Goal: Task Accomplishment & Management: Use online tool/utility

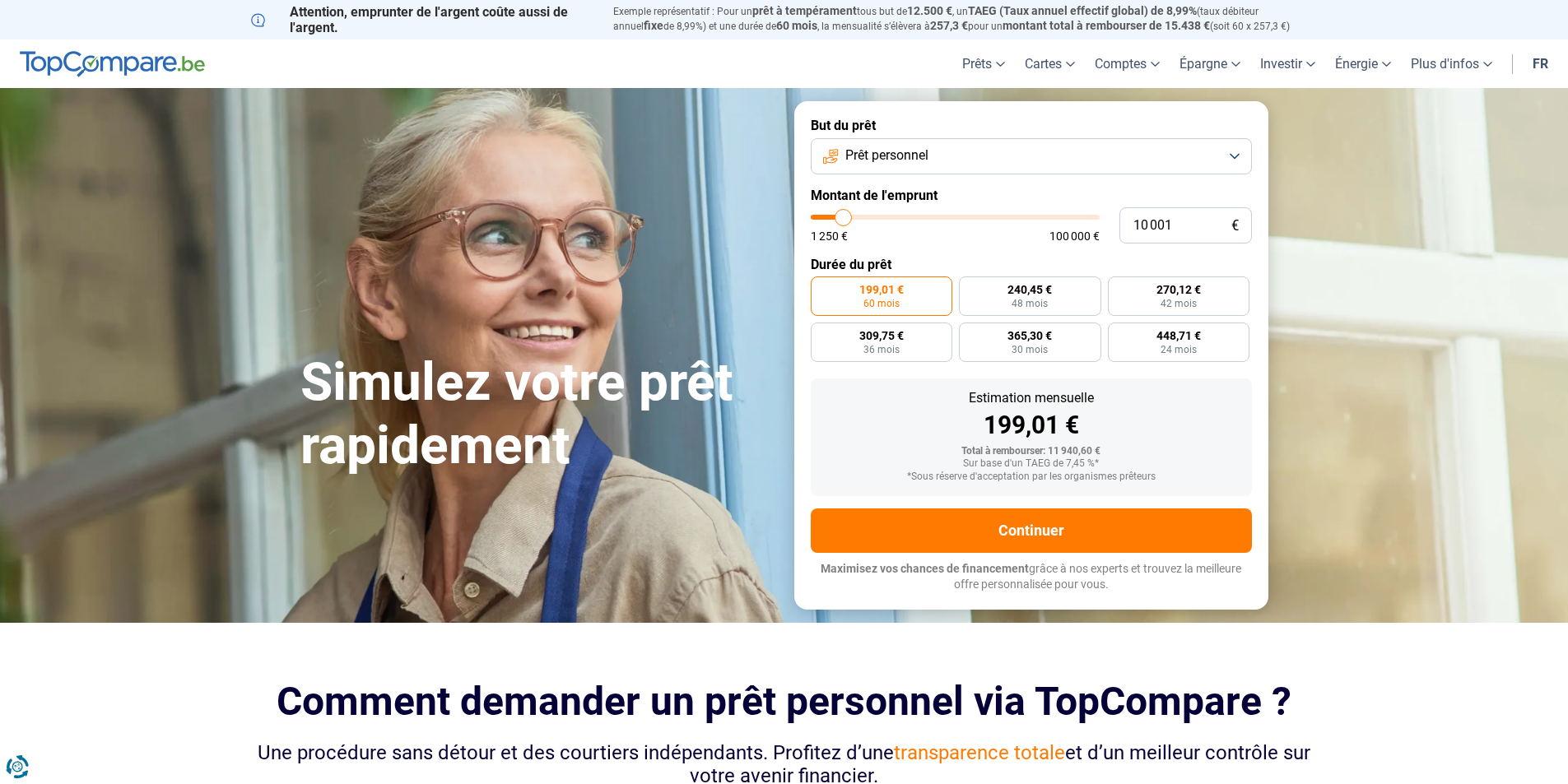
type input "11 500"
type input "11500"
type input "14 250"
type input "14250"
type input "17 750"
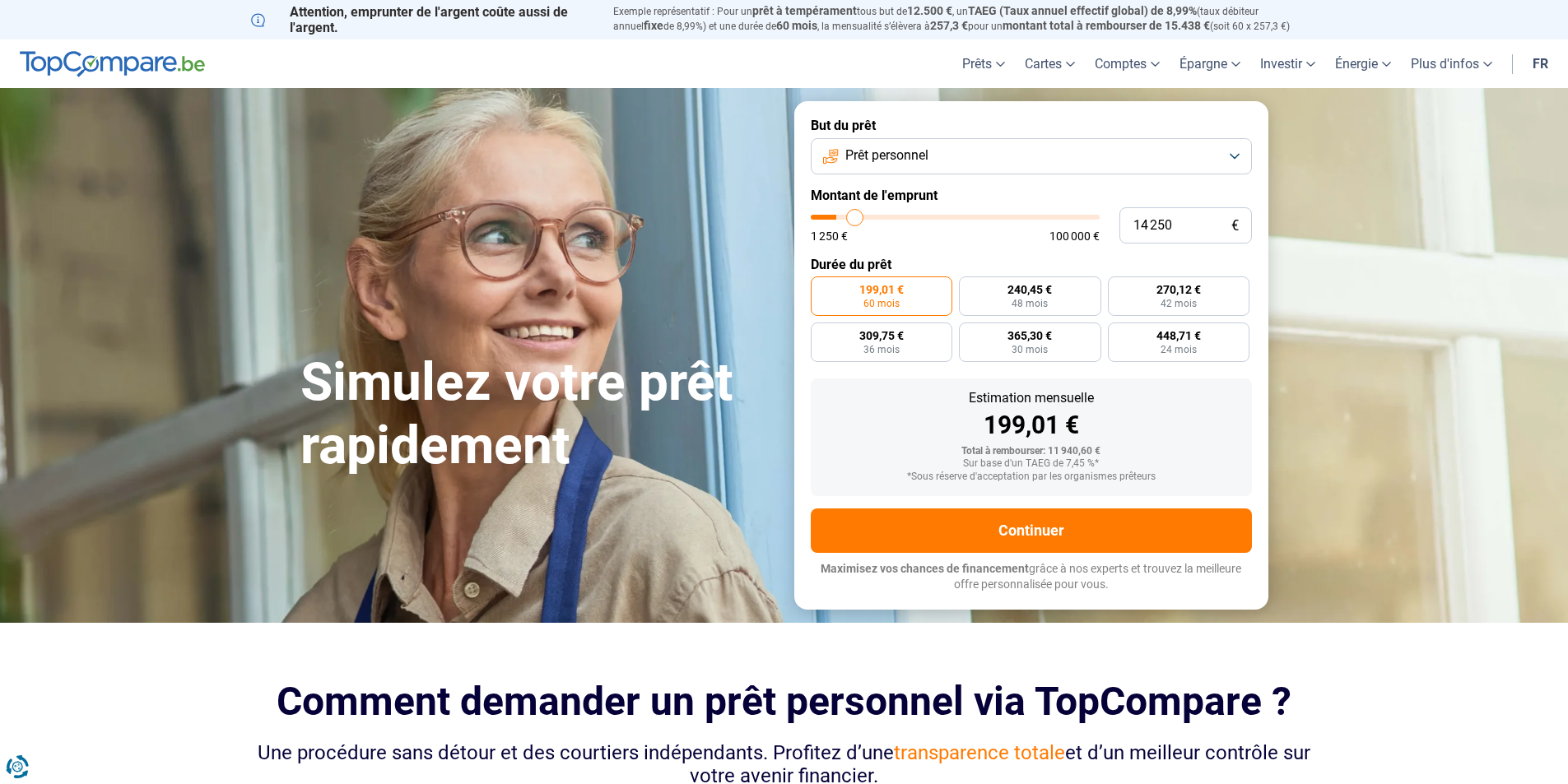
type input "17750"
type input "22 250"
type input "22250"
type input "27 250"
type input "27250"
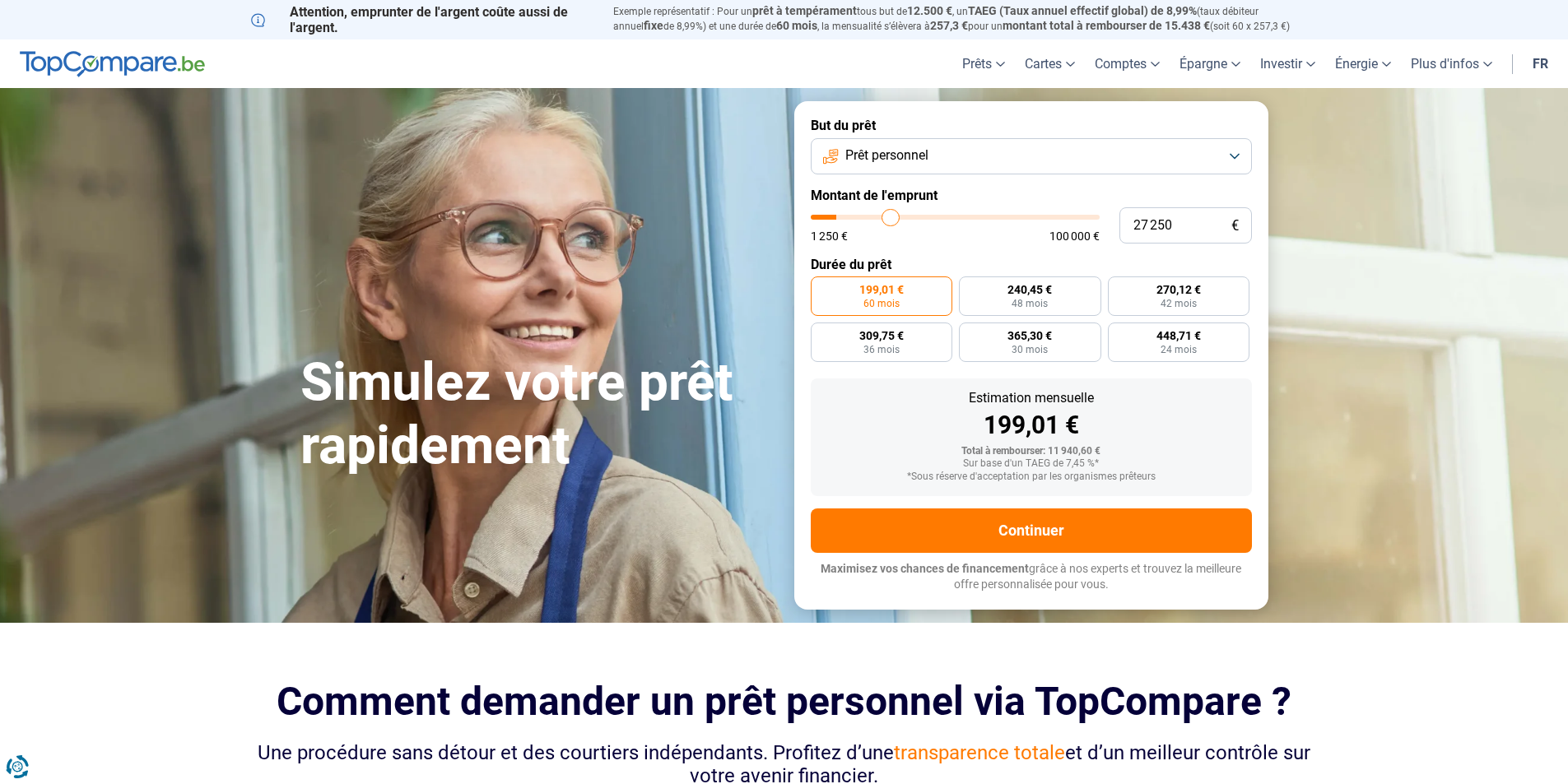
type input "31 250"
type input "31250"
type input "35 250"
type input "35250"
type input "38 250"
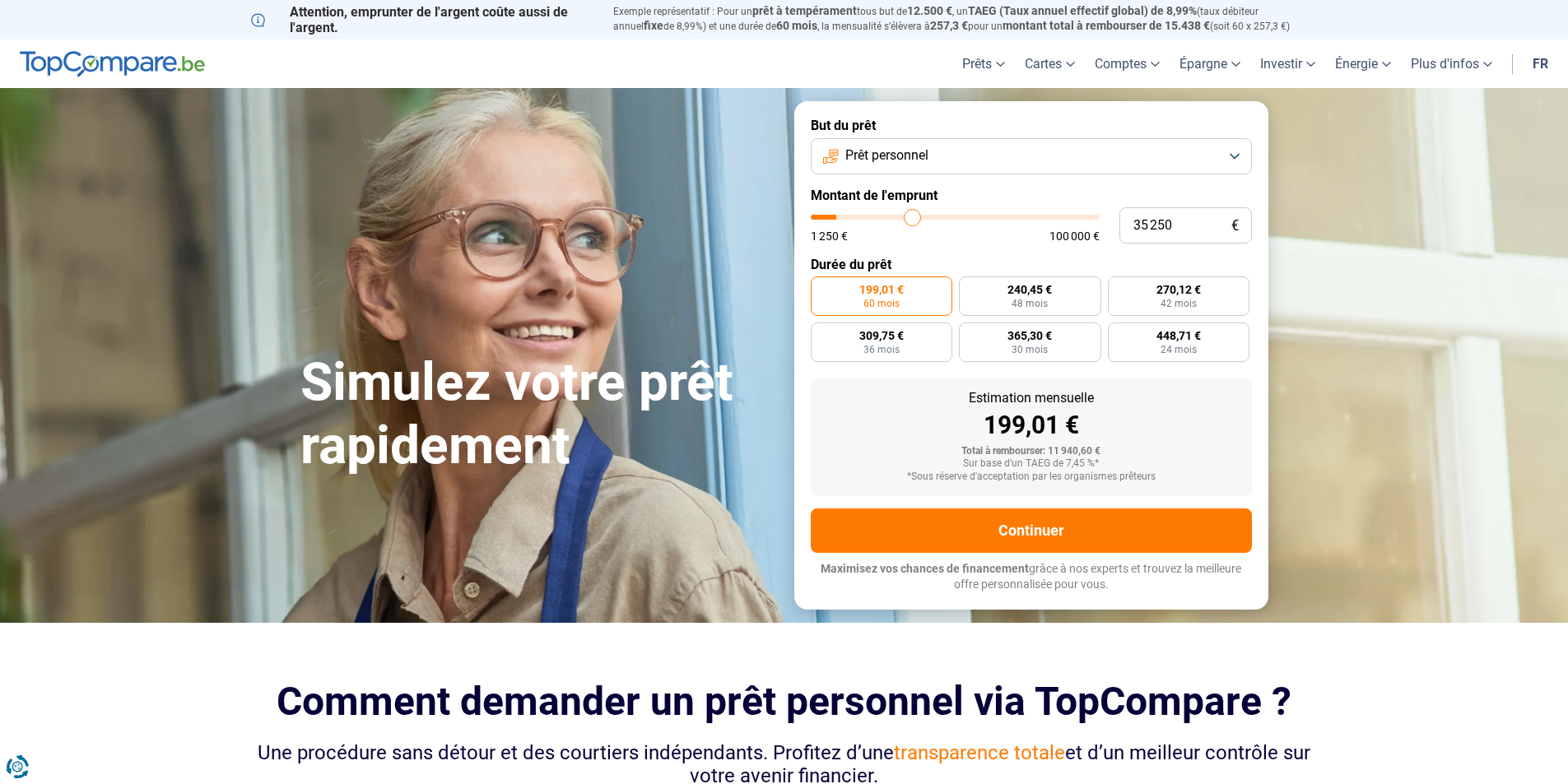
type input "38250"
type input "42 250"
type input "42250"
type input "45 750"
type input "45750"
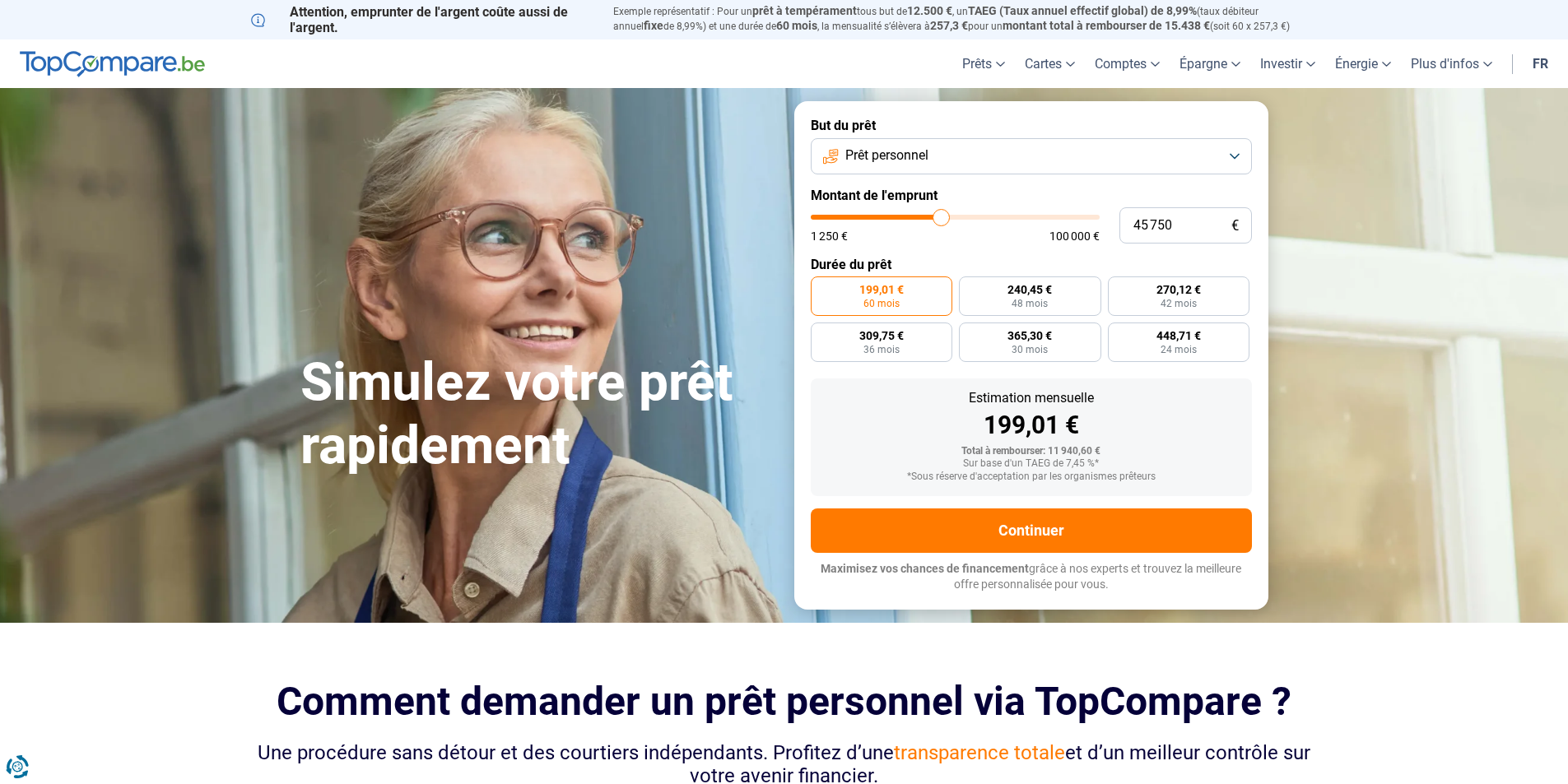
type input "47 500"
type input "47500"
type input "51 250"
type input "51250"
type input "54 500"
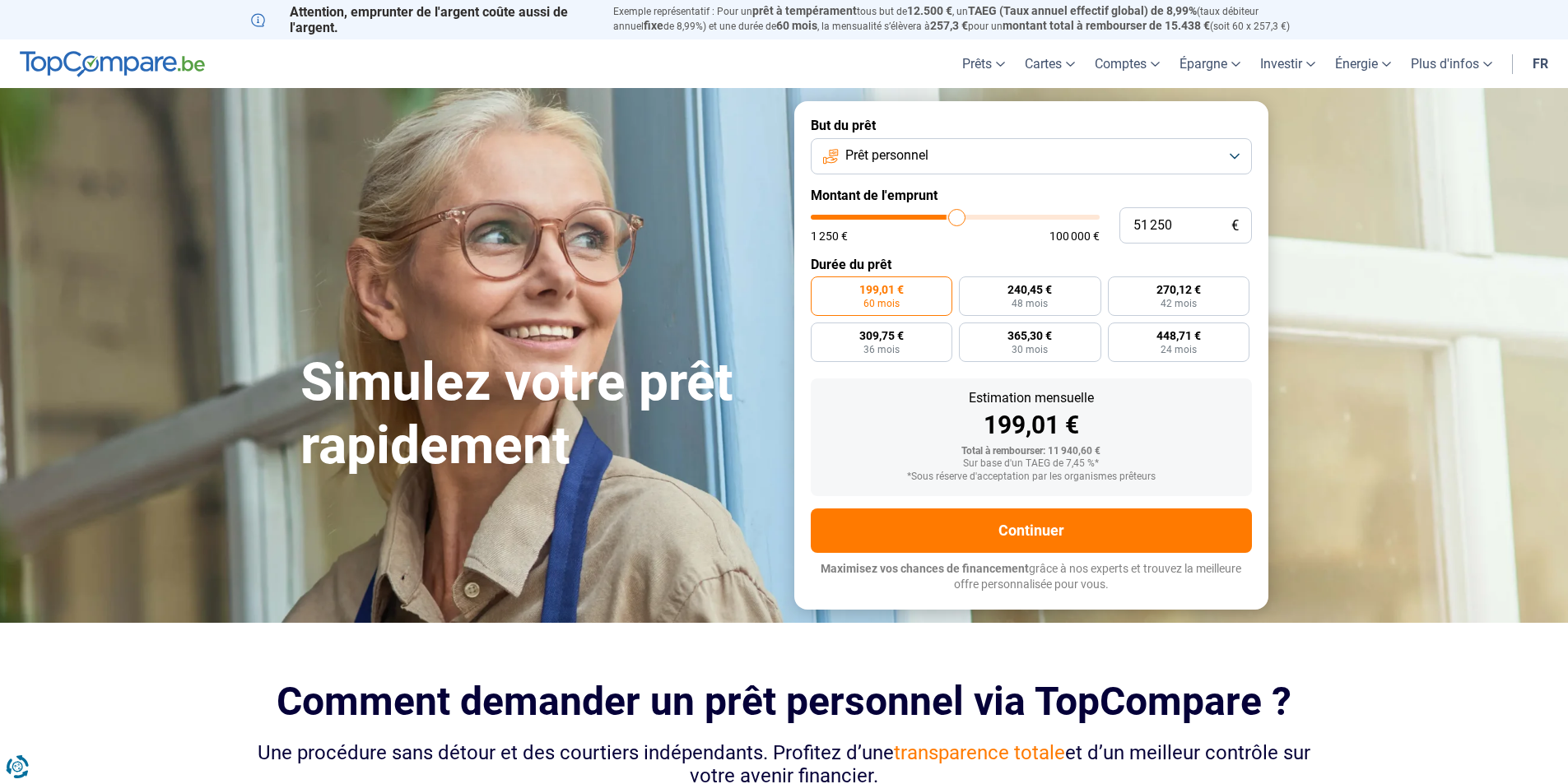
type input "54500"
type input "56 250"
type input "56250"
type input "57 250"
type input "57250"
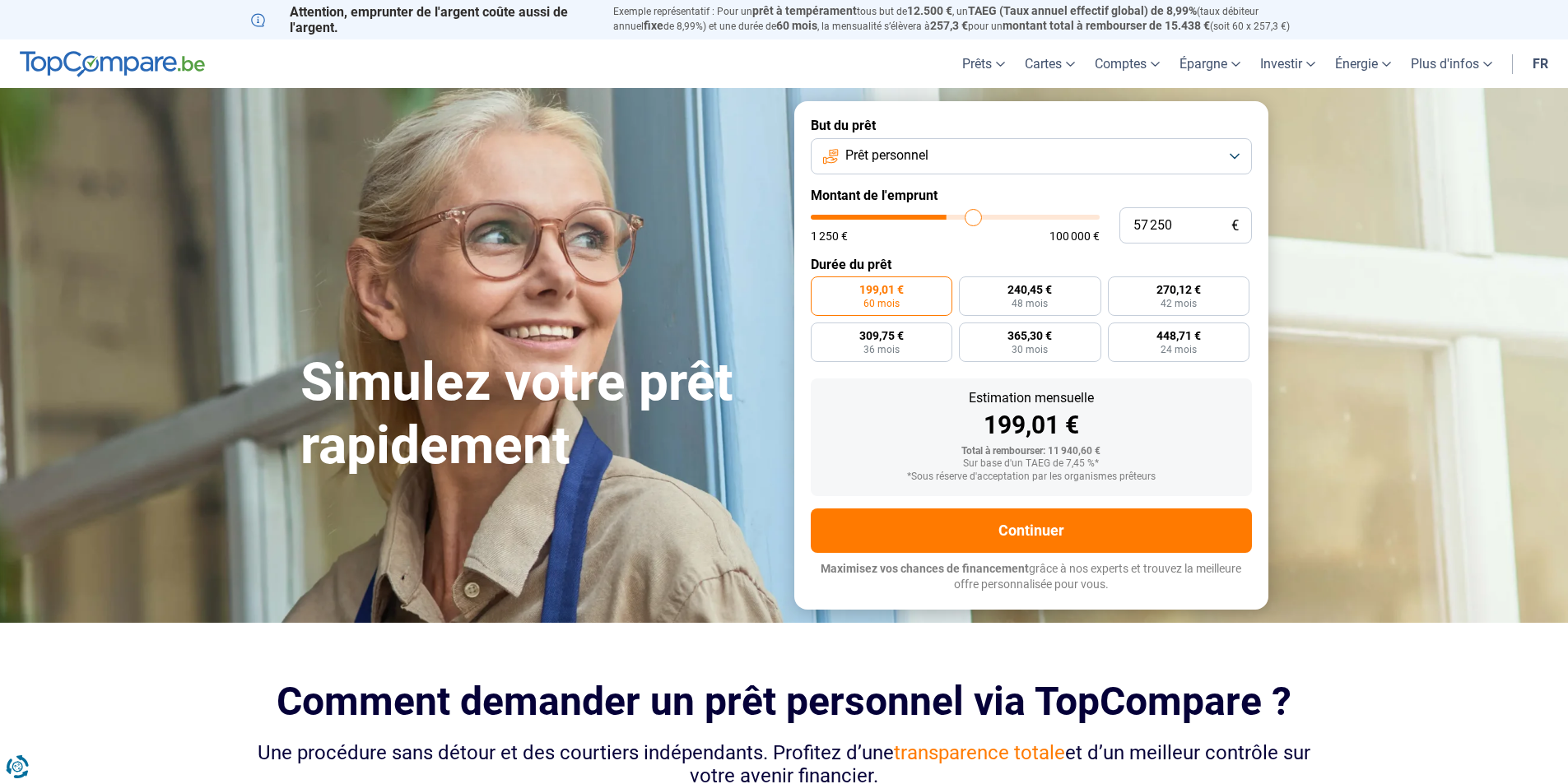
type input "57 500"
type input "57500"
type input "57 750"
type input "57750"
type input "57 250"
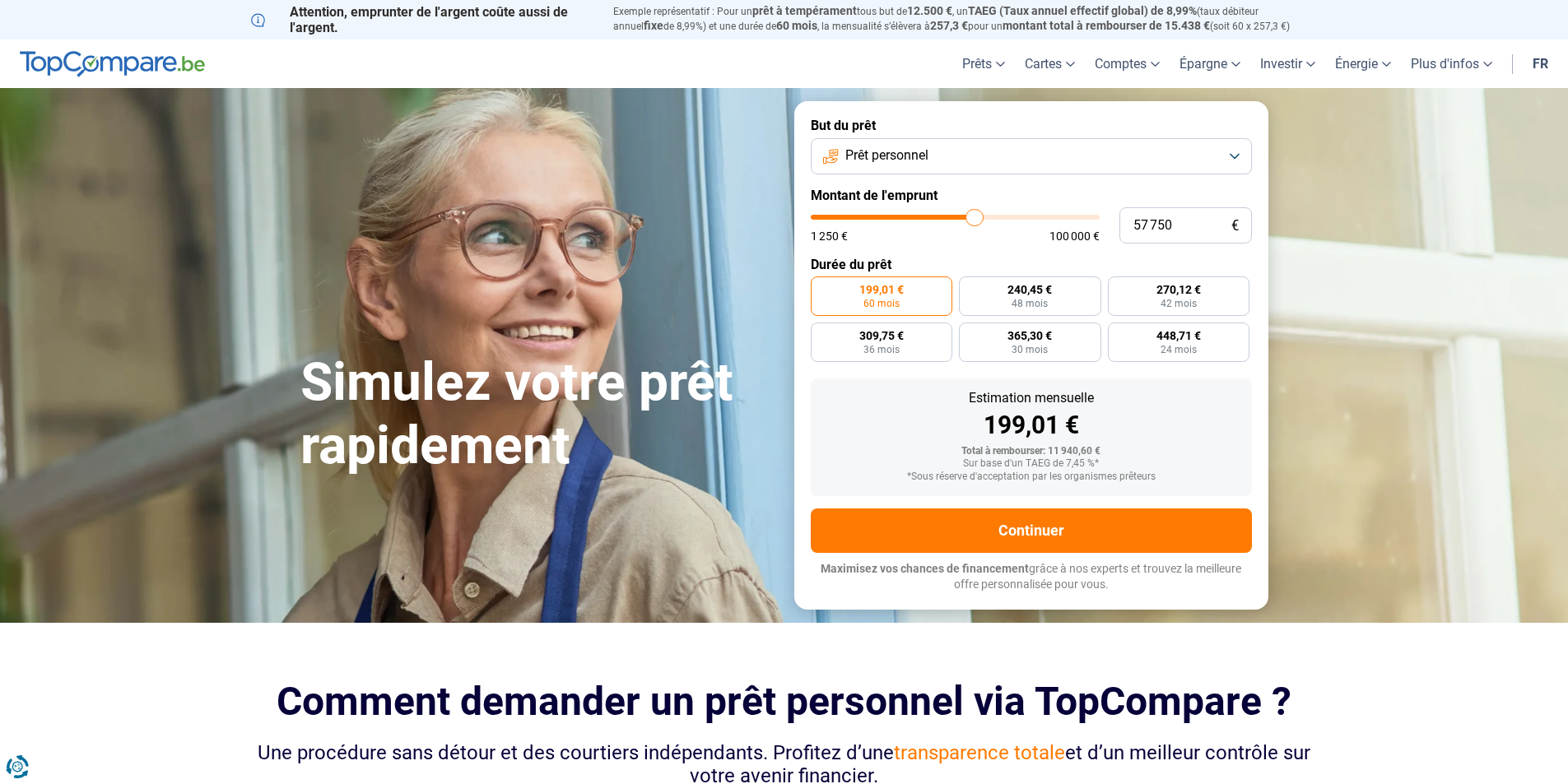
type input "57250"
type input "53 000"
type input "53000"
type input "48 500"
type input "48500"
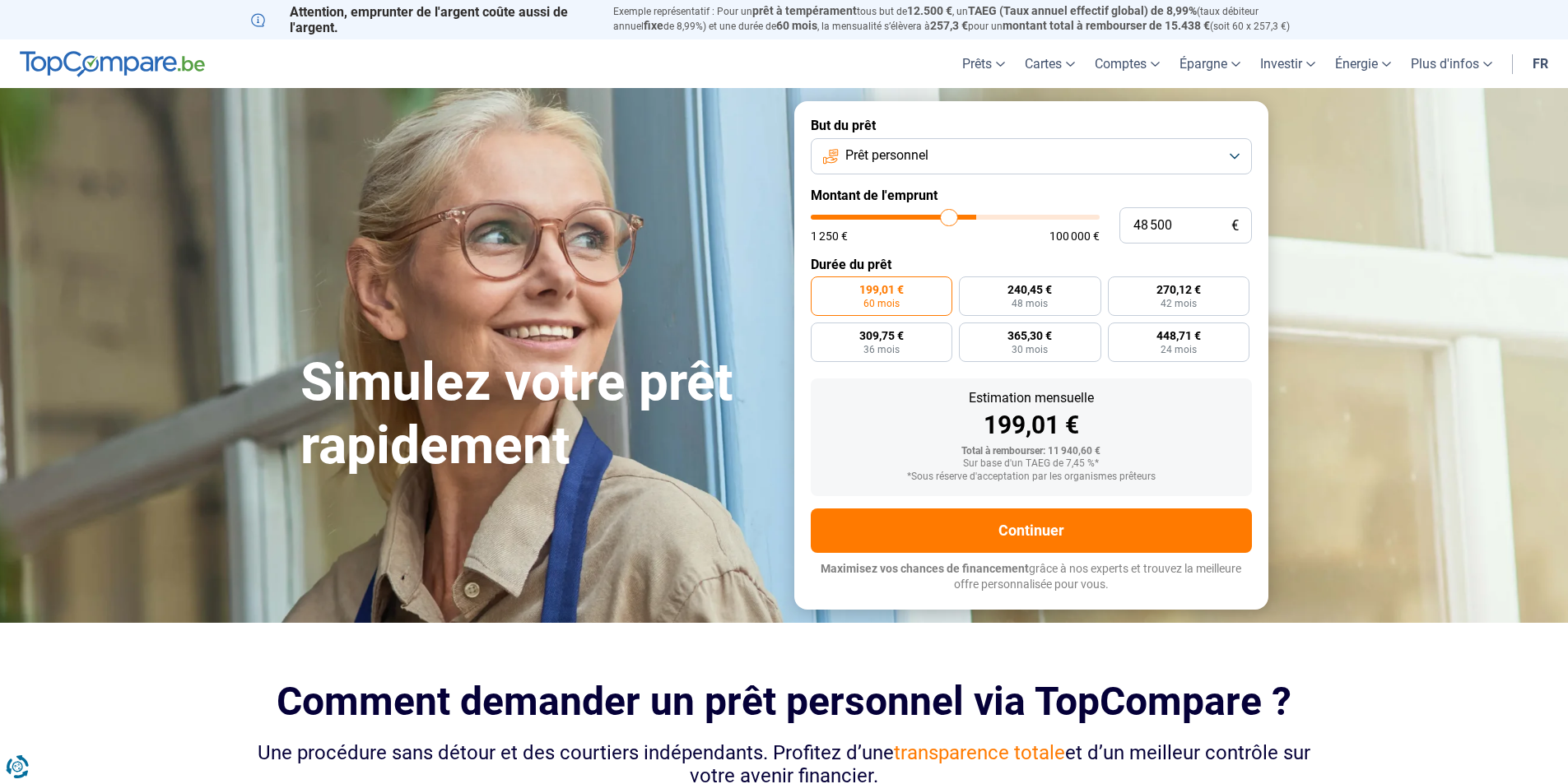
type input "43 500"
type input "43500"
type input "39 500"
type input "39500"
type input "36 250"
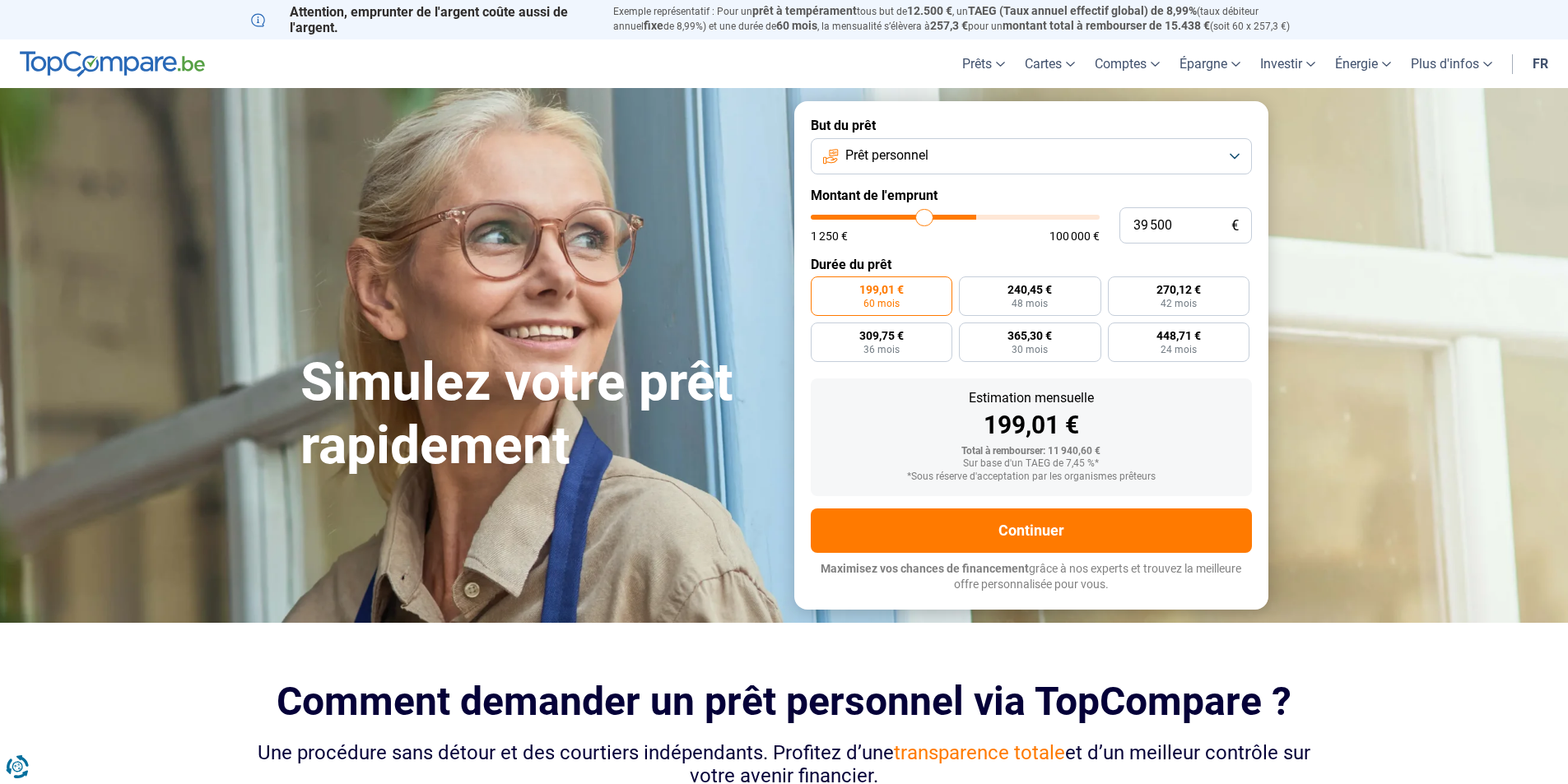
type input "36250"
type input "34 750"
type input "34750"
type input "33 500"
type input "33500"
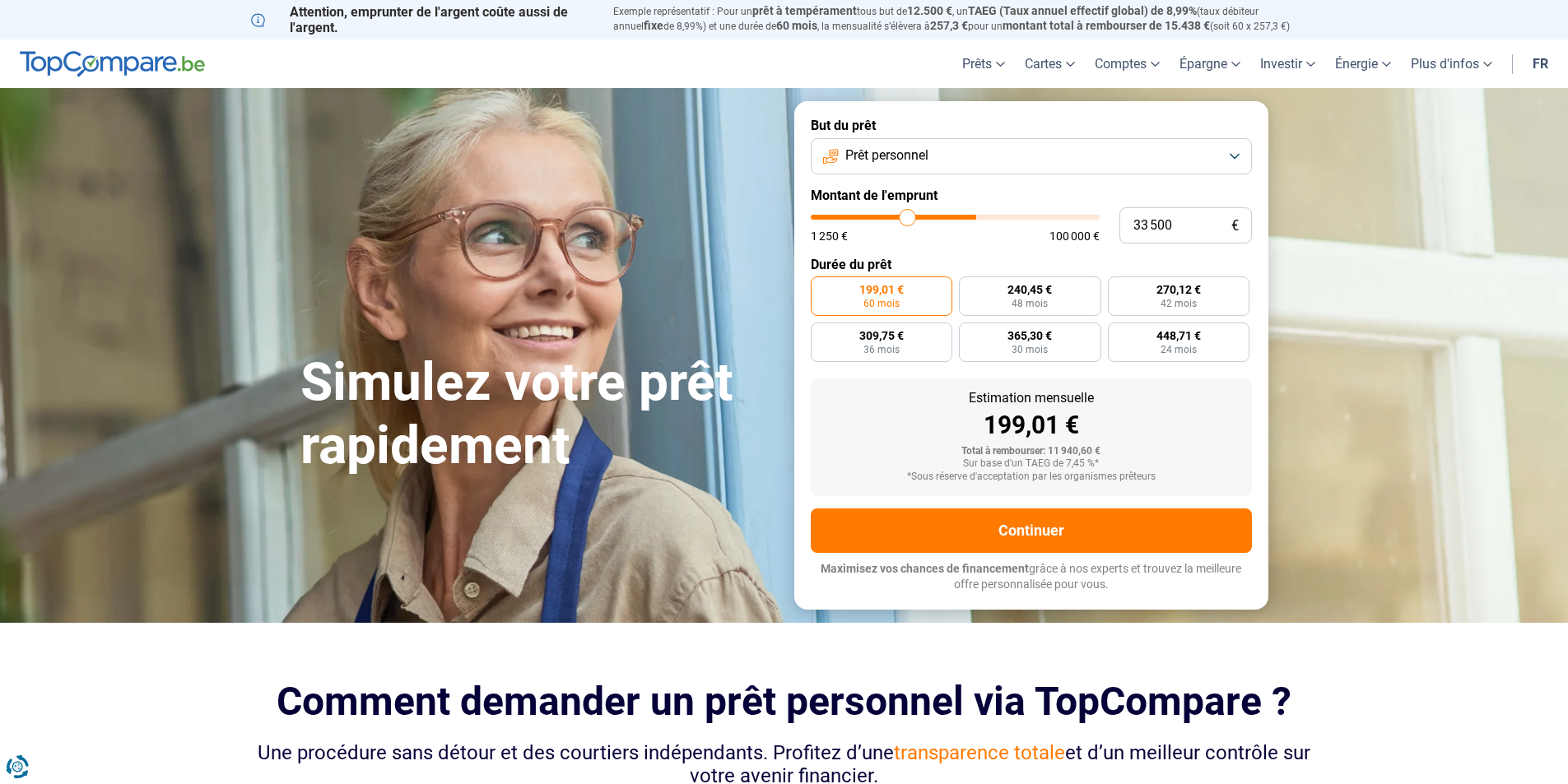
type input "31 250"
type input "31250"
type input "28 000"
type input "28000"
type input "24 750"
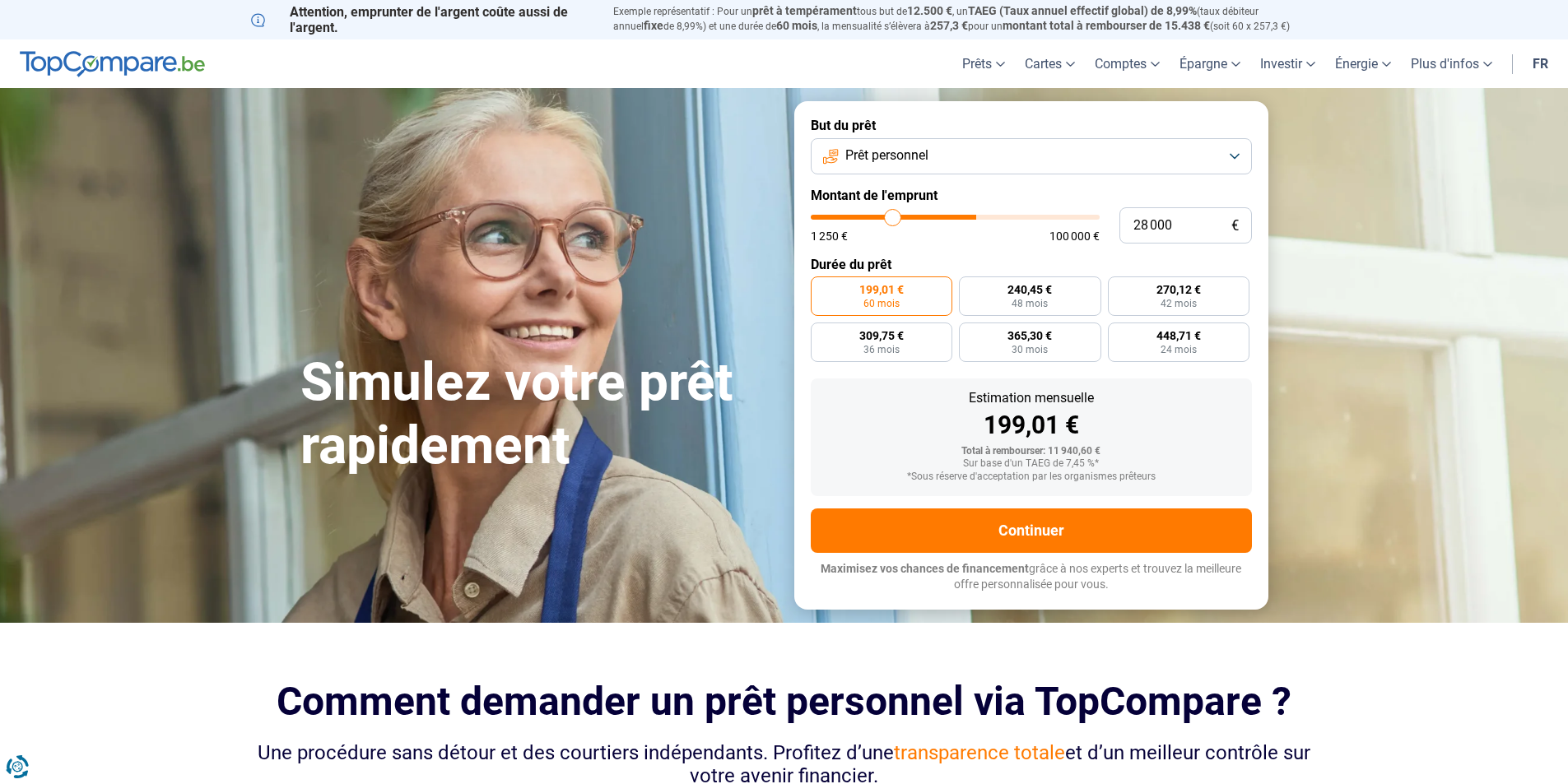
type input "24750"
type input "24 250"
type input "24250"
type input "23 750"
type input "23750"
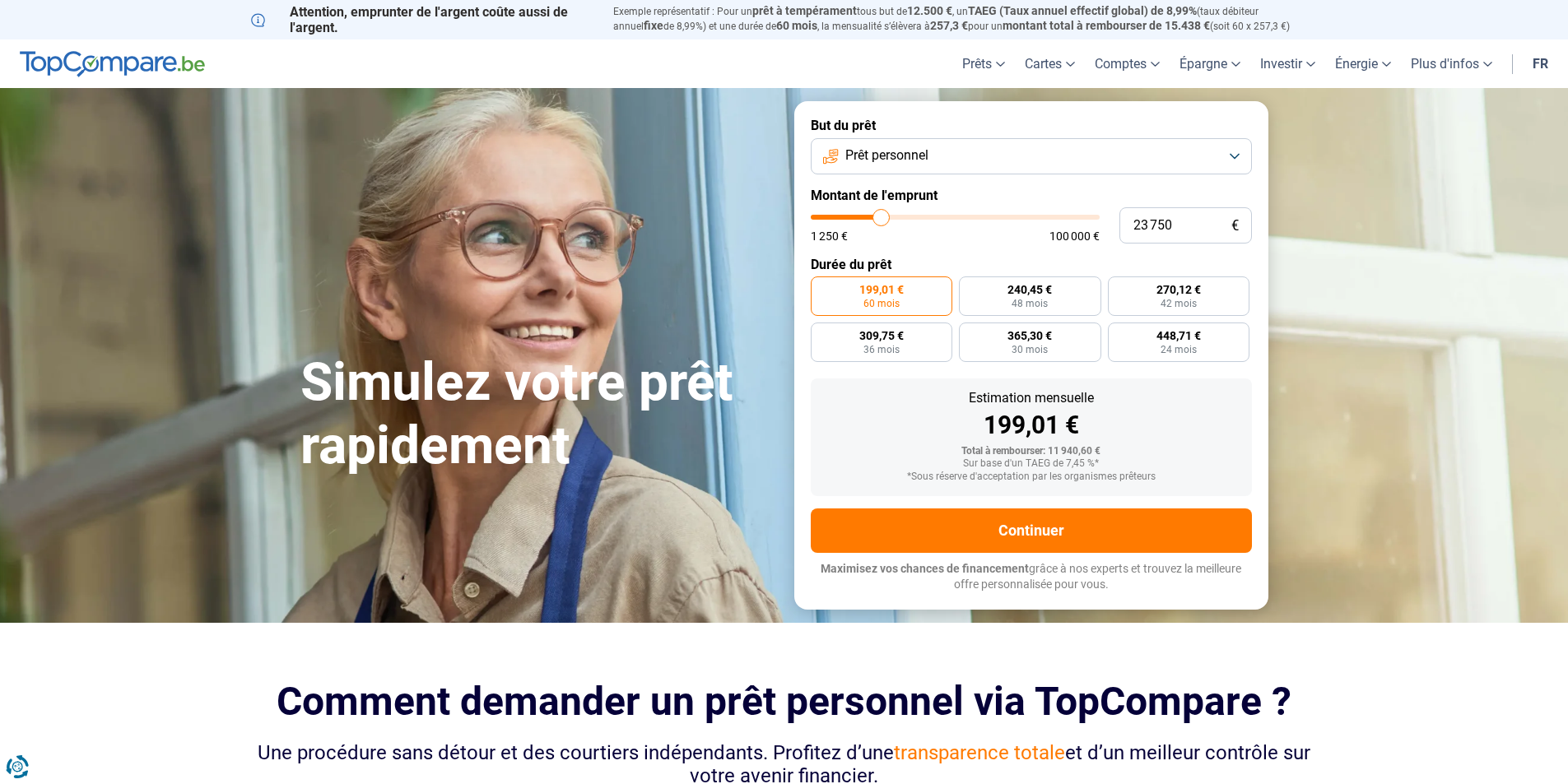
type input "24 500"
type input "24500"
type input "25 250"
type input "25250"
type input "27 500"
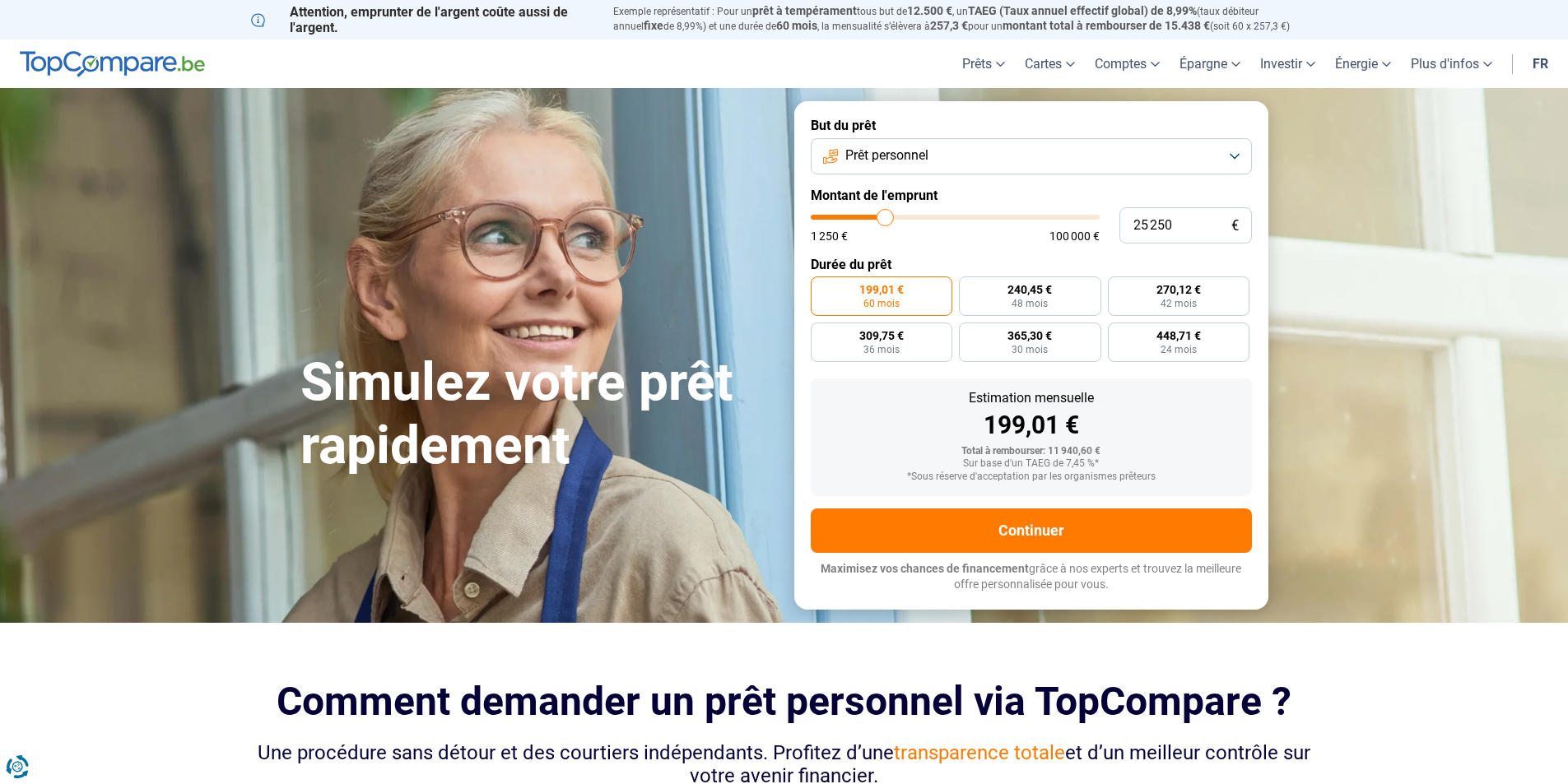
type input "27500"
type input "28 250"
type input "28250"
type input "29 000"
type input "29000"
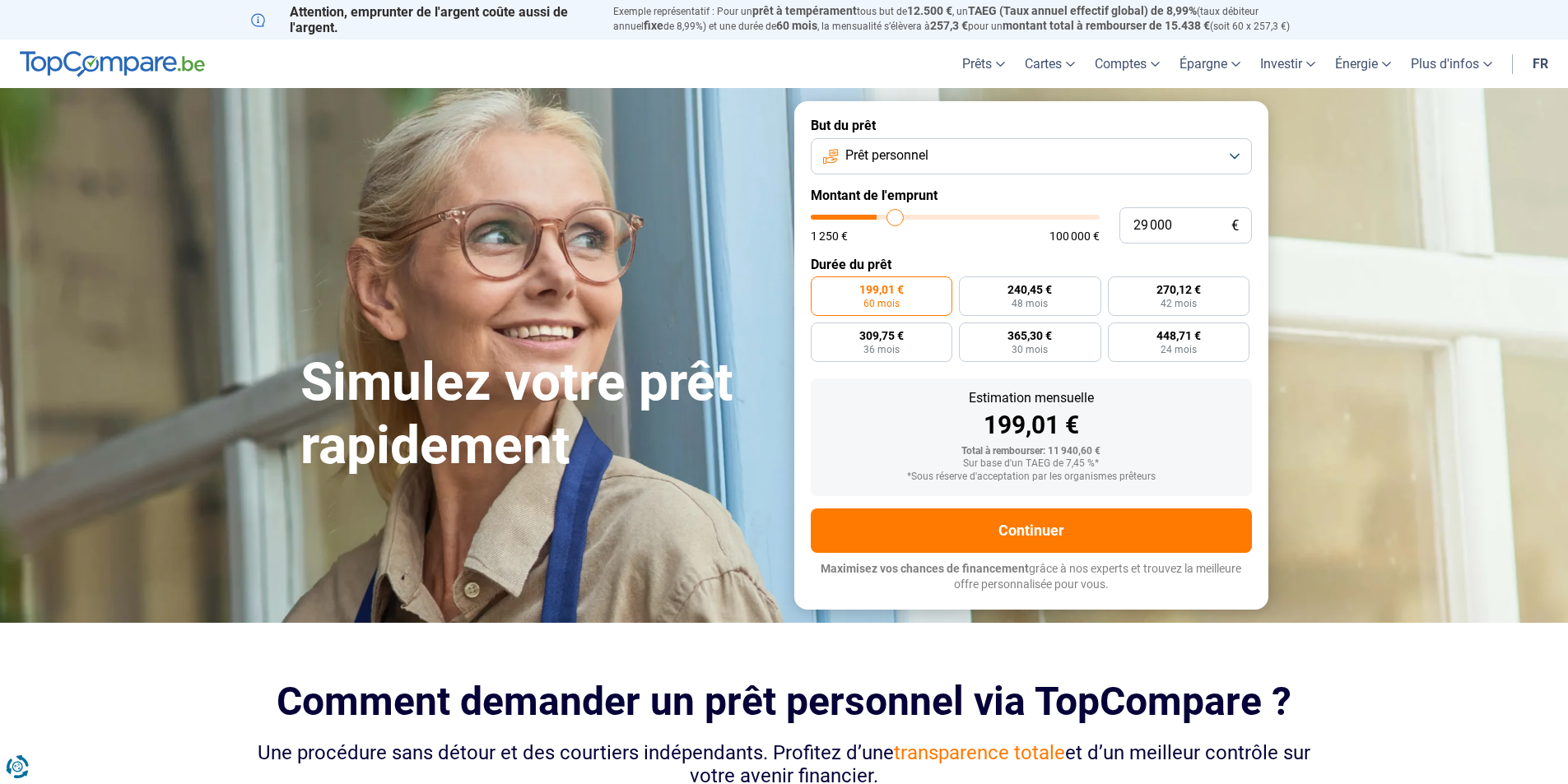
type input "30 250"
type input "30250"
type input "30 500"
type input "30500"
type input "30 750"
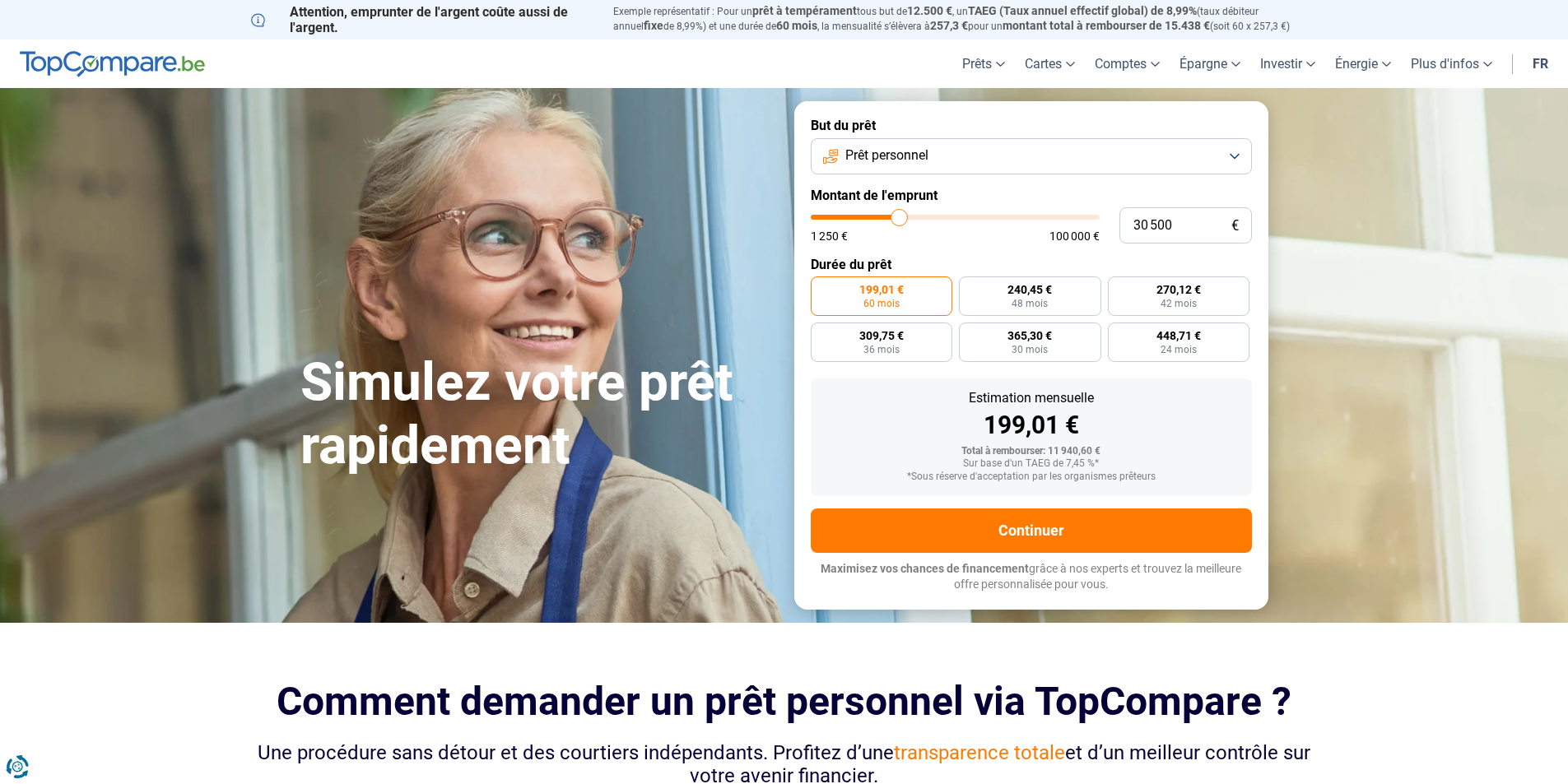
type input "30750"
type input "30 500"
type input "30500"
type input "30 250"
type input "30250"
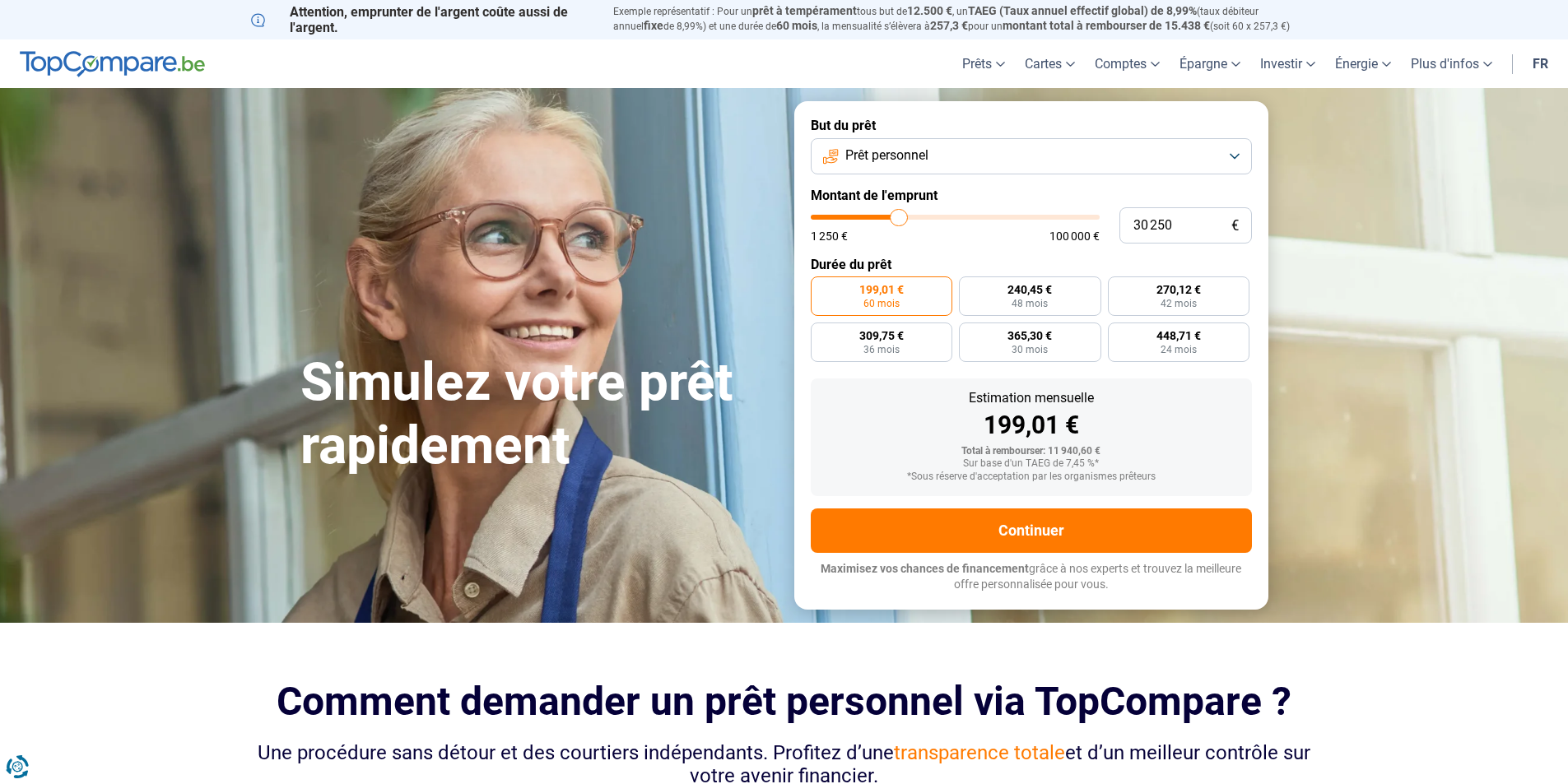
type input "29 750"
type input "29750"
type input "29 500"
type input "29500"
type input "29 750"
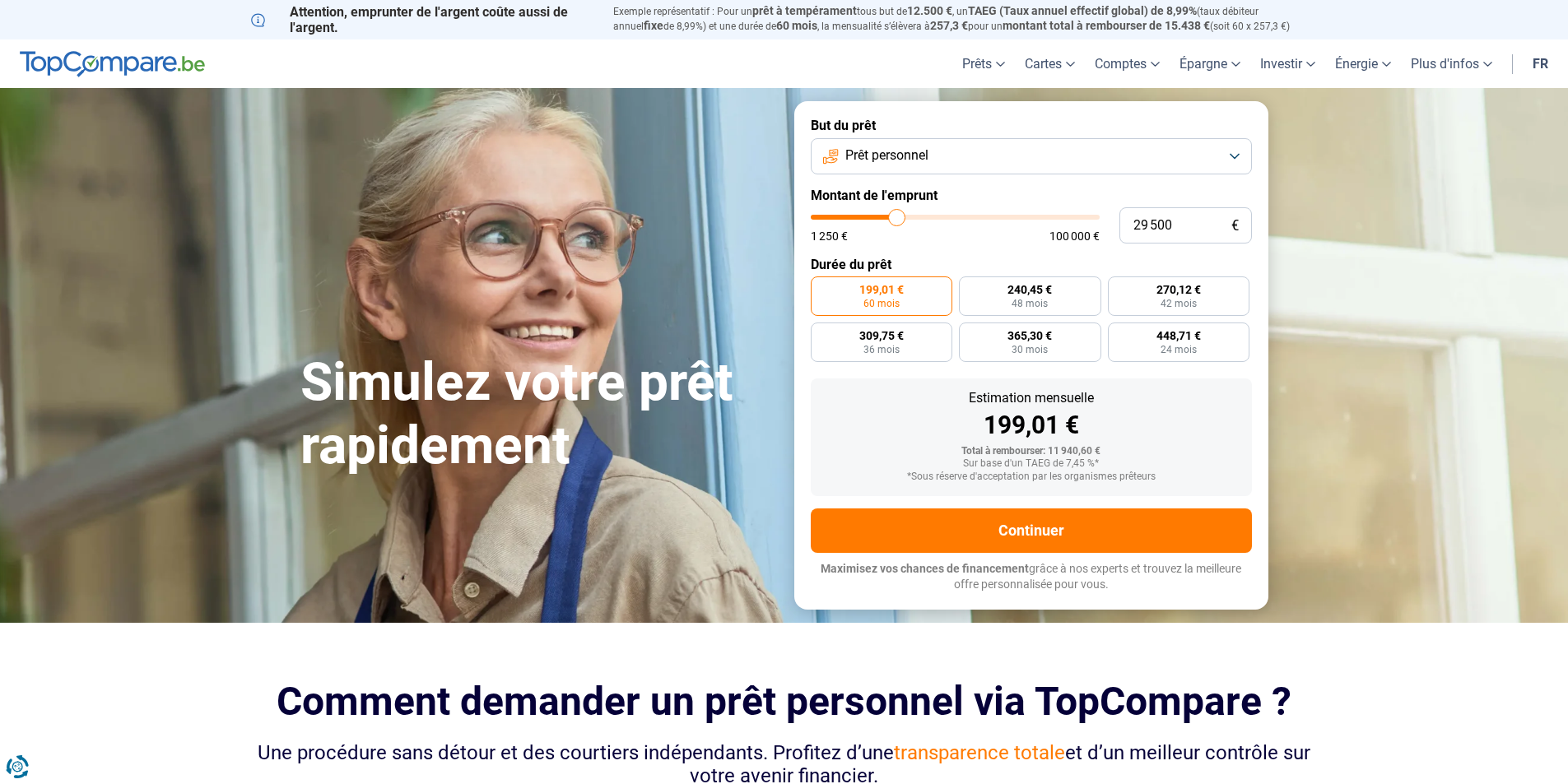
type input "29750"
type input "30 250"
type input "30250"
type input "30 750"
drag, startPoint x: 843, startPoint y: 216, endPoint x: 901, endPoint y: 211, distance: 58.2
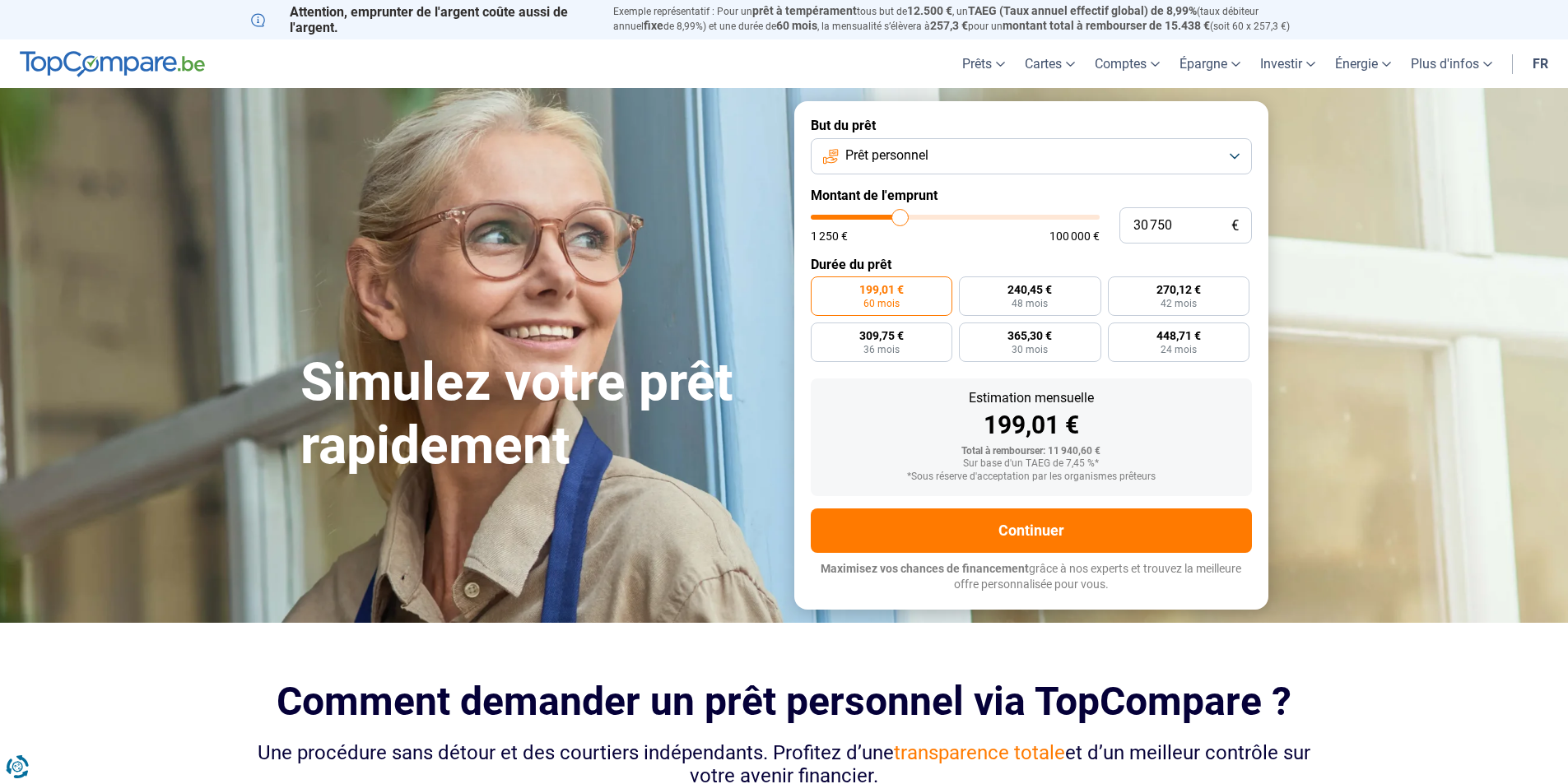
type input "30750"
click at [901, 215] on input "range" at bounding box center [954, 217] width 289 height 5
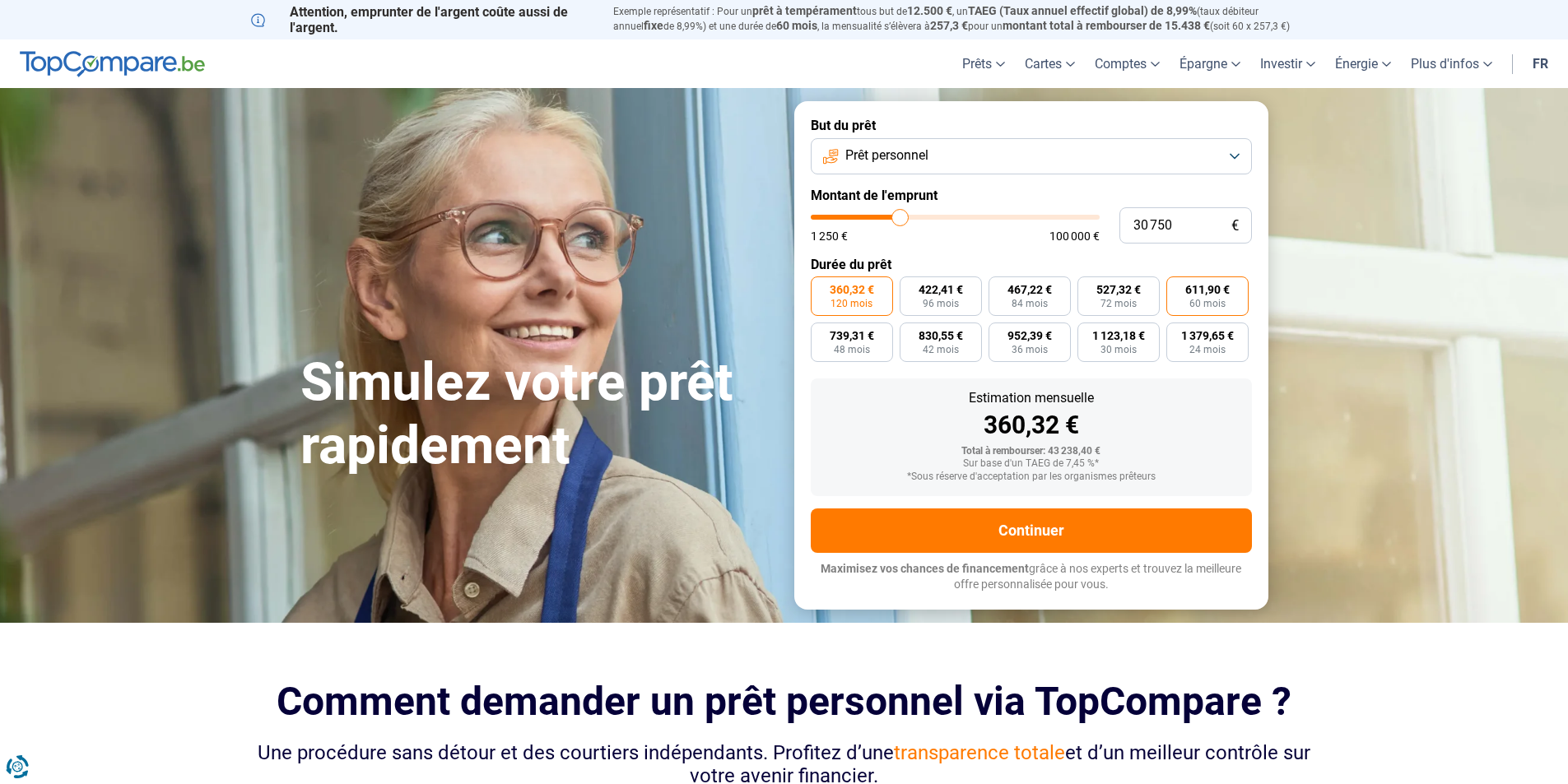
click at [1204, 293] on span "611,90 €" at bounding box center [1207, 290] width 44 height 11
click at [1177, 288] on input "611,90 € 60 mois" at bounding box center [1171, 281] width 10 height 10
radio input "true"
